Goal: Check status: Check status

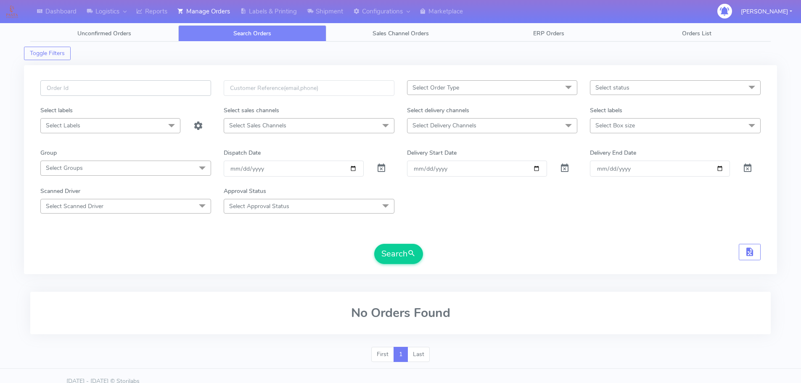
click at [194, 90] on input "text" at bounding box center [125, 88] width 171 height 16
paste input "1628325"
type input "1628325"
click at [374, 244] on button "Search" at bounding box center [398, 254] width 49 height 20
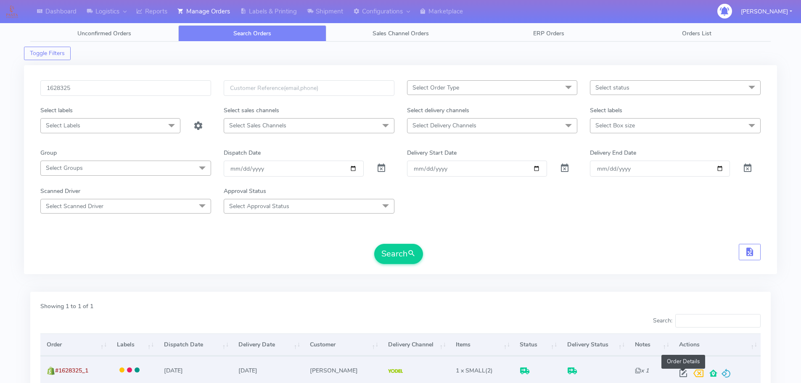
click at [682, 371] on span at bounding box center [682, 375] width 15 height 8
select select "5"
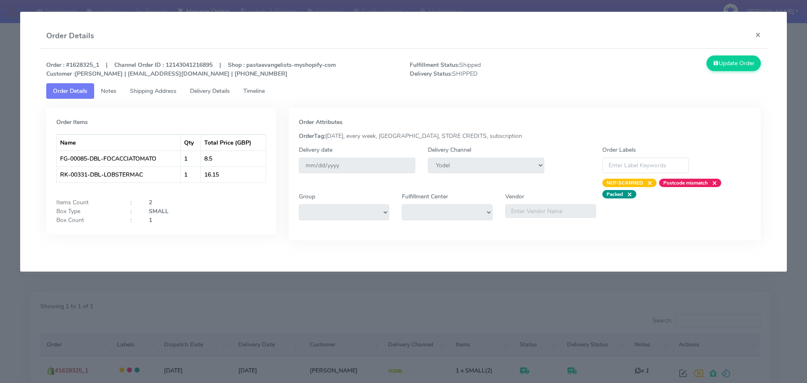
click at [213, 96] on link "Delivery Details" at bounding box center [209, 91] width 53 height 16
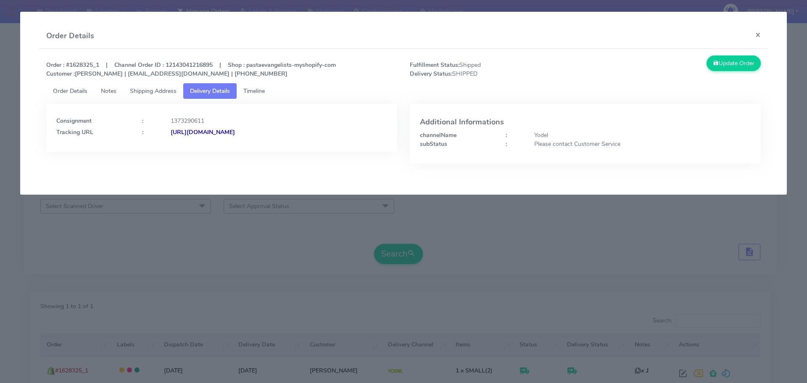
drag, startPoint x: 360, startPoint y: 135, endPoint x: 261, endPoint y: 144, distance: 99.6
click at [261, 144] on div "Consignment : 1373290611 Tracking URL : [URL][DOMAIN_NAME]" at bounding box center [221, 128] width 351 height 48
copy strong "JJD0002249960904509"
click at [309, 224] on modal-container "Order Details × Order : #1628325_1 | Channel Order ID : 12143041216895 | Shop :…" at bounding box center [403, 191] width 807 height 383
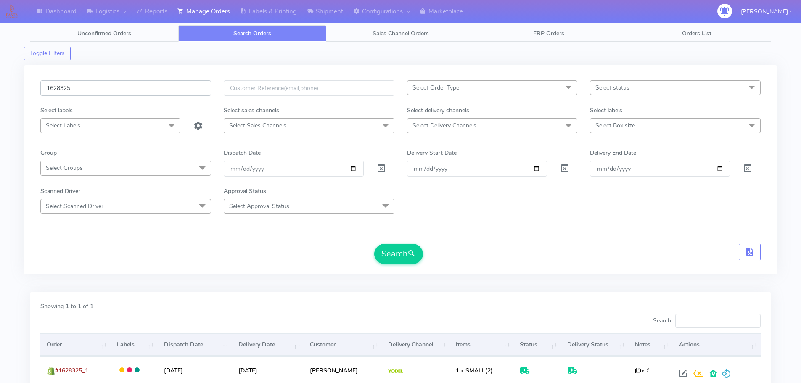
click at [187, 95] on input "1628325" at bounding box center [125, 88] width 171 height 16
paste input "9439"
type input "1629439"
click at [374, 244] on button "Search" at bounding box center [398, 254] width 49 height 20
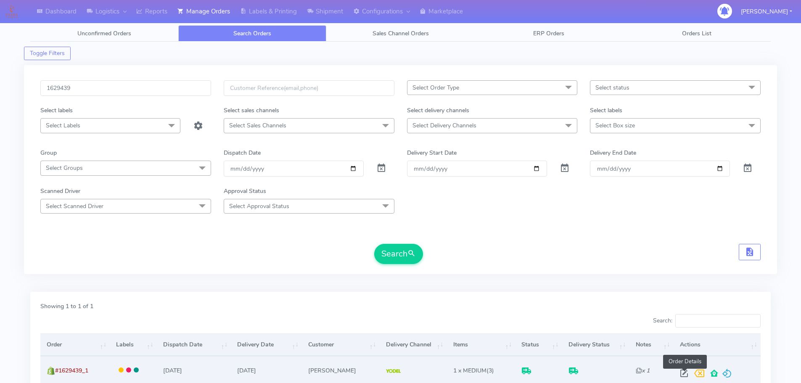
click at [684, 372] on span at bounding box center [683, 375] width 15 height 8
select select "5"
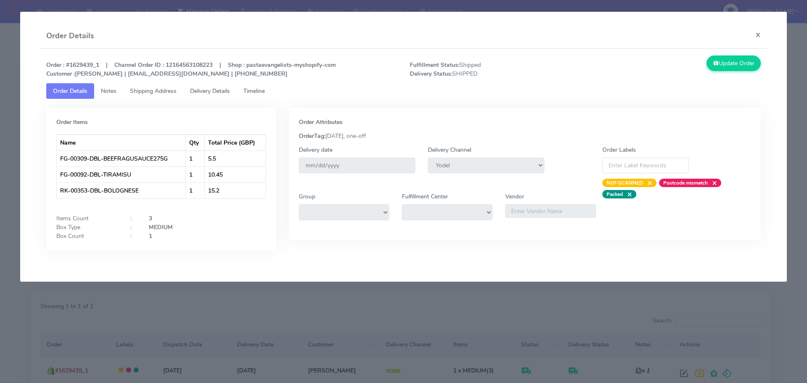
click at [210, 97] on link "Delivery Details" at bounding box center [209, 91] width 53 height 16
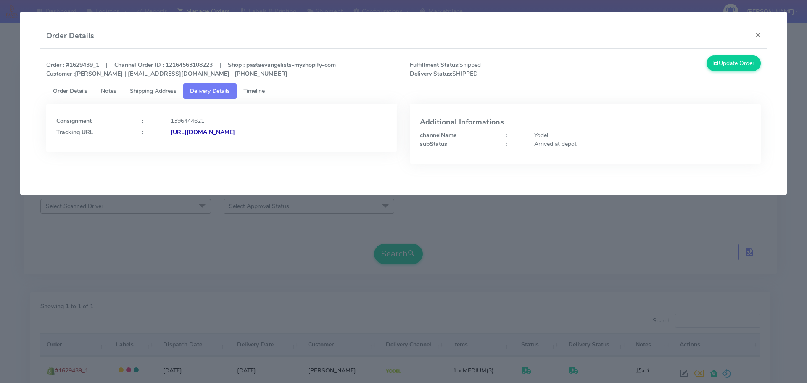
drag, startPoint x: 349, startPoint y: 135, endPoint x: 261, endPoint y: 143, distance: 88.2
click at [261, 143] on div "Consignment : 1396444621 Tracking URL : [URL][DOMAIN_NAME]" at bounding box center [221, 128] width 351 height 48
copy strong "JJD0002249960905245"
click at [316, 96] on ul "Order Details Notes Shipping Address Delivery Details Timeline" at bounding box center [403, 91] width 715 height 16
drag, startPoint x: 355, startPoint y: 143, endPoint x: 162, endPoint y: 155, distance: 192.8
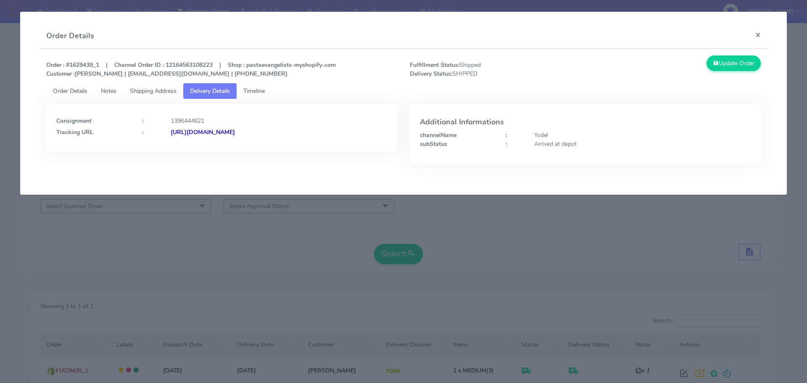
click at [162, 155] on div "Consignment : 1396444621 Tracking URL : [URL][DOMAIN_NAME]" at bounding box center [221, 140] width 363 height 72
copy div "[URL][DOMAIN_NAME]"
click at [488, 224] on modal-container "Order Details × Order : #1629439_1 | Channel Order ID : 12164563108223 | Shop :…" at bounding box center [403, 191] width 807 height 383
